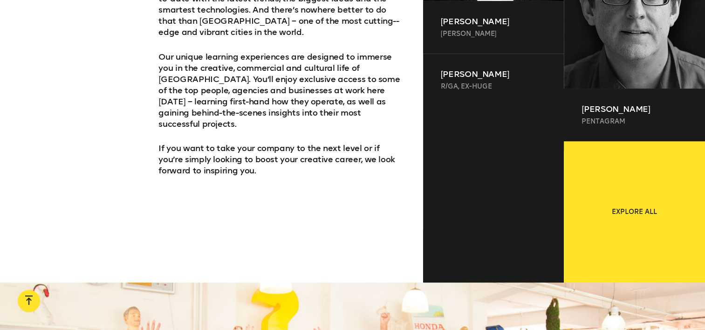
scroll to position [653, 0]
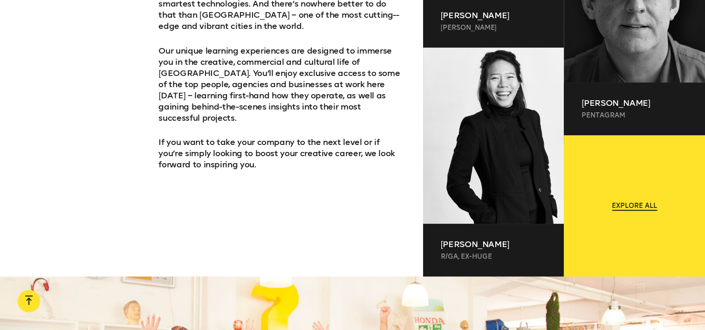
click at [628, 208] on span "Explore all" at bounding box center [634, 205] width 45 height 9
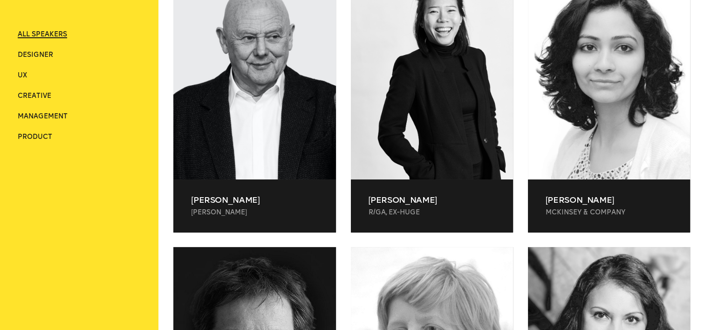
scroll to position [326, 0]
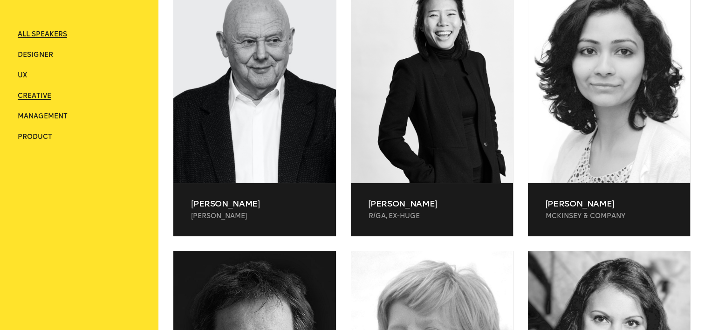
click at [51, 96] on span "Creative" at bounding box center [35, 96] width 34 height 8
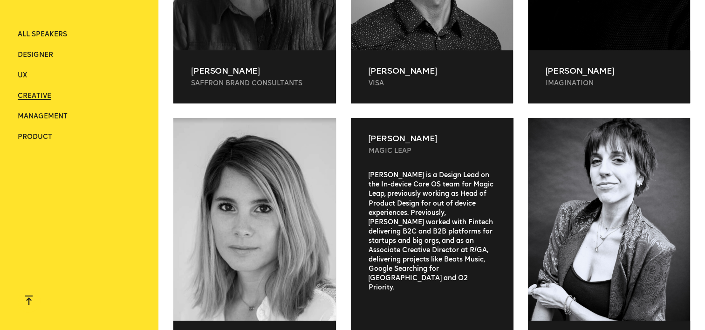
scroll to position [1582, 0]
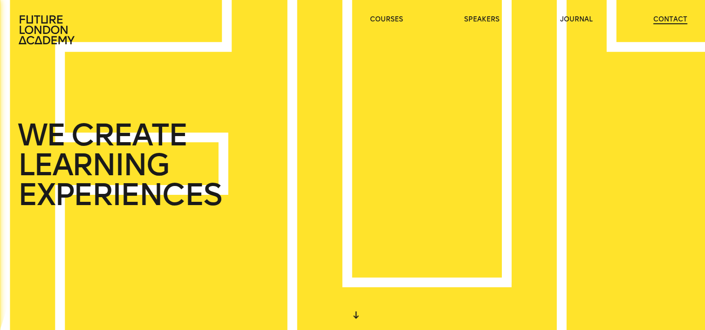
click at [672, 22] on link "contact" at bounding box center [670, 19] width 34 height 9
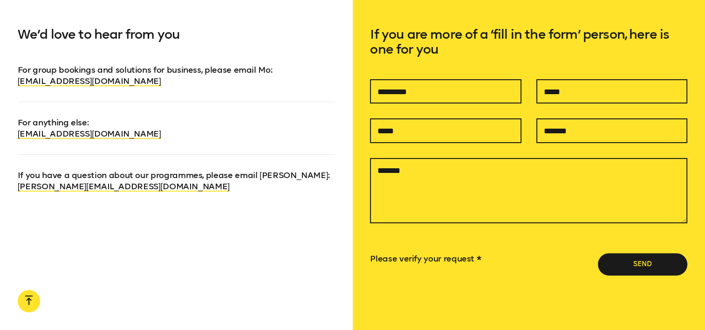
scroll to position [653, 0]
